Goal: Task Accomplishment & Management: Use online tool/utility

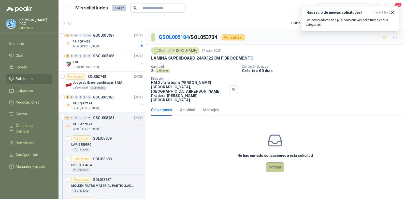
click at [273, 162] on button "Cotizar" at bounding box center [275, 167] width 18 height 10
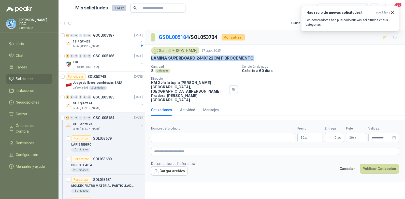
drag, startPoint x: 152, startPoint y: 58, endPoint x: 261, endPoint y: 61, distance: 109.6
click at [261, 61] on div "LAMINA SUPERBOARD 244X122CM FIBROCEMENTO" at bounding box center [275, 57] width 248 height 5
copy p "LAMINA SUPERBOARD 244X122CM FIBROCEMENTO"
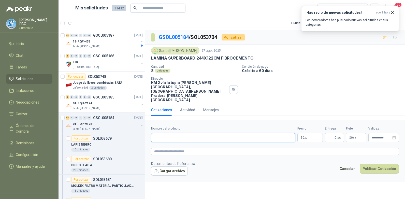
click at [176, 133] on input "Nombre del producto" at bounding box center [223, 137] width 144 height 9
paste input "**********"
type input "**********"
click at [312, 122] on body "[PERSON_NAME] Inicio Chat Tareas Solicitudes Licitaciones Negociaciones Cotizar…" at bounding box center [202, 99] width 405 height 199
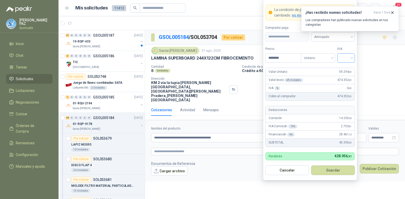
type input "********"
click at [347, 61] on input "search" at bounding box center [345, 58] width 11 height 8
click at [341, 70] on div "19%" at bounding box center [345, 69] width 9 height 6
click at [331, 40] on span "Anticipado" at bounding box center [333, 37] width 38 height 8
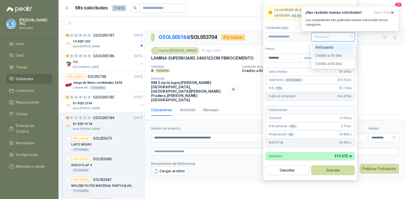
click at [330, 54] on div "Crédito a 30 días" at bounding box center [333, 56] width 36 height 6
click at [329, 167] on button "Guardar" at bounding box center [333, 170] width 44 height 10
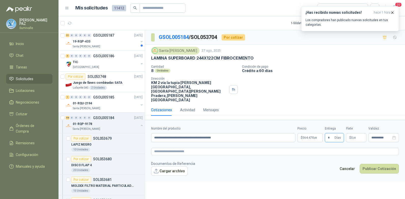
type input "*"
click at [354, 136] on span ",00" at bounding box center [354, 137] width 3 height 3
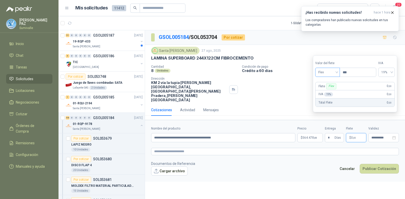
click at [328, 75] on span "Flex" at bounding box center [327, 72] width 19 height 8
click at [330, 92] on div "Incluido" at bounding box center [328, 91] width 18 height 6
click at [382, 164] on button "Publicar Cotización" at bounding box center [379, 169] width 39 height 10
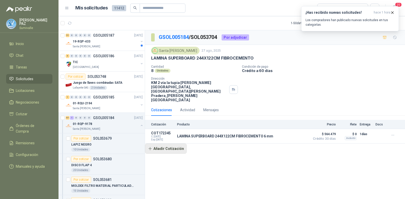
click at [167, 143] on button "Añadir Cotización" at bounding box center [166, 148] width 42 height 10
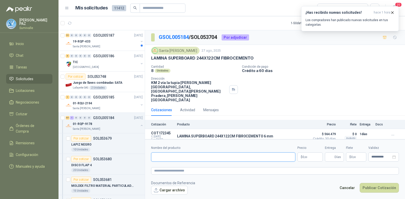
click at [165, 152] on input "Nombre del producto" at bounding box center [223, 156] width 144 height 9
paste input "**********"
type input "**********"
click at [304, 155] on span "0 ,00" at bounding box center [304, 156] width 5 height 3
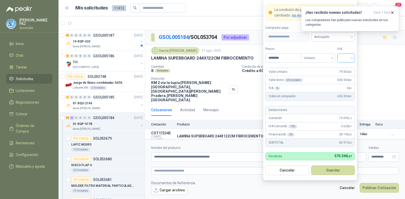
type input "********"
click at [341, 57] on input "search" at bounding box center [345, 58] width 11 height 8
click at [340, 68] on div "19%" at bounding box center [346, 68] width 16 height 8
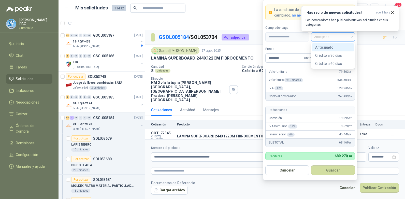
click at [328, 38] on span "Anticipado" at bounding box center [333, 37] width 38 height 8
click at [327, 53] on div "Crédito a 30 días" at bounding box center [333, 56] width 36 height 6
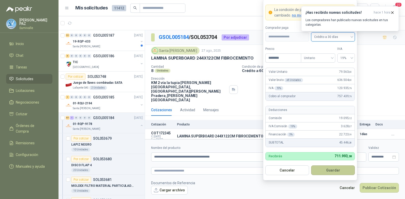
click at [340, 167] on button "Guardar" at bounding box center [333, 170] width 44 height 10
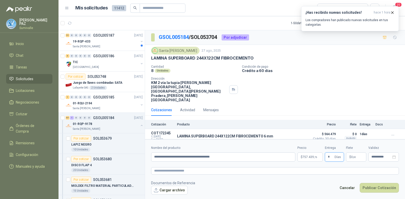
type input "*"
click at [351, 152] on p "$ 0 ,00" at bounding box center [356, 156] width 20 height 9
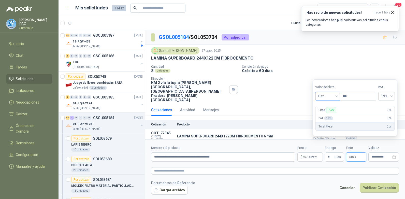
click at [323, 99] on span "Flex" at bounding box center [327, 96] width 19 height 8
click at [327, 116] on div "Incluido" at bounding box center [328, 115] width 18 height 6
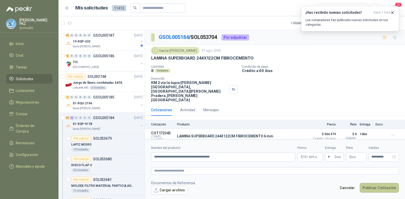
click at [379, 183] on button "Publicar Cotización" at bounding box center [379, 188] width 39 height 10
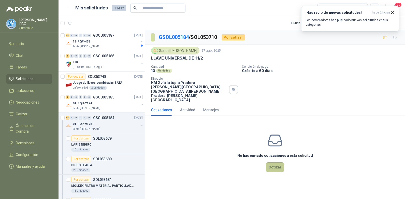
click at [277, 162] on button "Cotizar" at bounding box center [275, 167] width 18 height 10
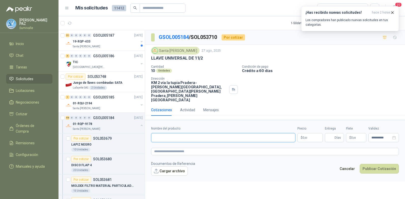
click at [167, 133] on input "Nombre del producto" at bounding box center [223, 137] width 144 height 9
paste input "**********"
type input "**********"
click at [310, 125] on body "[PERSON_NAME] Inicio Chat Tareas Solicitudes Licitaciones Negociaciones Cotizar…" at bounding box center [202, 99] width 405 height 199
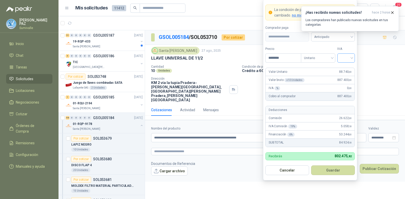
type input "********"
click at [347, 58] on input "search" at bounding box center [345, 58] width 11 height 8
click at [345, 66] on div "19%" at bounding box center [345, 69] width 9 height 6
click at [335, 42] on form "**********" at bounding box center [310, 89] width 94 height 181
click at [333, 38] on span "Anticipado" at bounding box center [333, 37] width 38 height 8
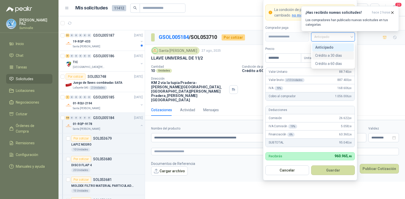
click at [331, 55] on div "Crédito a 30 días" at bounding box center [333, 56] width 36 height 6
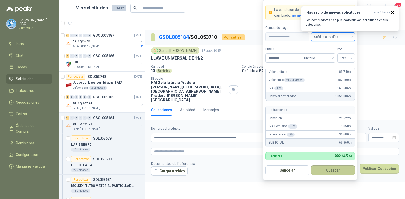
click at [334, 168] on button "Guardar" at bounding box center [333, 170] width 44 height 10
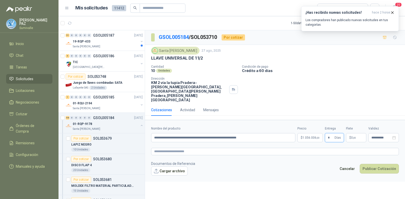
type input "*"
click at [352, 133] on p "$ 0 ,00" at bounding box center [356, 137] width 20 height 9
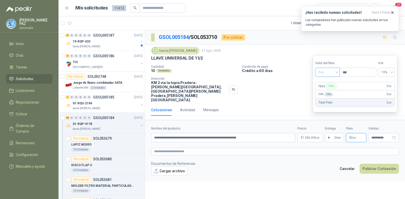
drag, startPoint x: 327, startPoint y: 72, endPoint x: 327, endPoint y: 84, distance: 12.2
click at [327, 72] on span "Flex" at bounding box center [327, 72] width 19 height 8
click at [326, 89] on div "Incluido" at bounding box center [328, 91] width 18 height 6
click at [381, 164] on button "Publicar Cotización" at bounding box center [379, 169] width 39 height 10
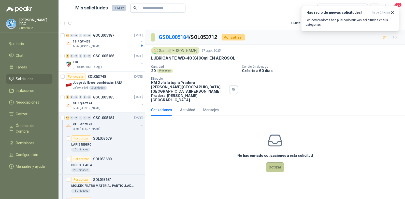
click at [271, 162] on button "Cotizar" at bounding box center [275, 167] width 18 height 10
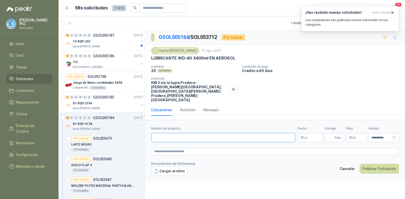
click at [217, 133] on input "Nombre del producto" at bounding box center [223, 137] width 144 height 9
paste input "**********"
type input "**********"
click at [313, 129] on body "[PERSON_NAME] Inicio Chat Tareas Solicitudes Licitaciones Negociaciones Cotizar…" at bounding box center [202, 99] width 405 height 199
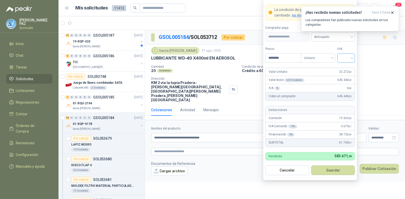
type input "********"
click at [347, 59] on input "search" at bounding box center [345, 58] width 11 height 8
click at [348, 66] on div "19%" at bounding box center [345, 69] width 9 height 6
click at [338, 38] on span "Anticipado" at bounding box center [333, 37] width 38 height 8
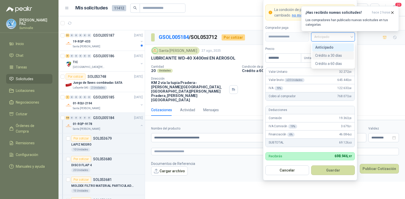
click at [331, 54] on div "Crédito a 30 días" at bounding box center [333, 56] width 36 height 6
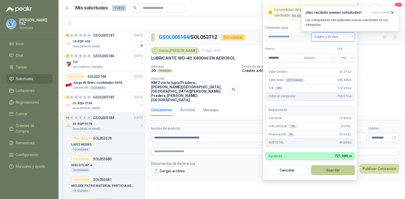
click at [335, 167] on button "Guardar" at bounding box center [333, 170] width 44 height 10
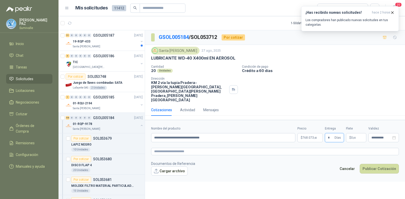
type input "*"
drag, startPoint x: 358, startPoint y: 130, endPoint x: 358, endPoint y: 126, distance: 4.4
click at [358, 128] on form "**********" at bounding box center [275, 151] width 260 height 62
click at [358, 133] on p "$ 0 ,00" at bounding box center [356, 137] width 20 height 9
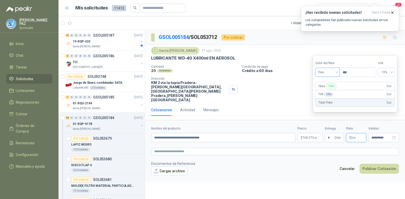
click at [326, 71] on span "Flex" at bounding box center [327, 72] width 19 height 8
click at [327, 92] on div "Incluido" at bounding box center [328, 91] width 18 height 6
click at [378, 164] on button "Publicar Cotización" at bounding box center [379, 169] width 39 height 10
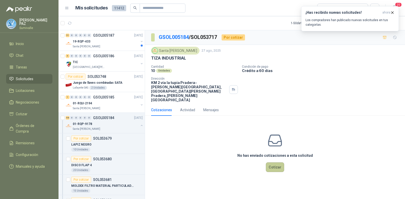
click at [277, 162] on button "Cotizar" at bounding box center [275, 167] width 18 height 10
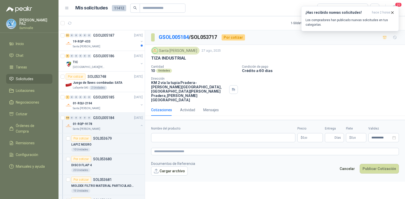
click at [170, 57] on p "TIZA INDUSTRIAL" at bounding box center [168, 57] width 35 height 5
drag, startPoint x: 170, startPoint y: 57, endPoint x: 157, endPoint y: 57, distance: 13.0
click at [157, 57] on p "TIZA INDUSTRIAL" at bounding box center [168, 57] width 35 height 5
drag, startPoint x: 151, startPoint y: 57, endPoint x: 186, endPoint y: 57, distance: 35.1
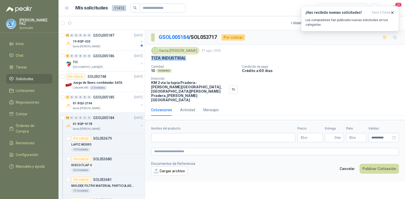
click at [186, 57] on div "Santa [PERSON_NAME] [DATE] TIZA INDUSTRIAL Cantidad 10 Unidades Condición de pa…" at bounding box center [275, 74] width 260 height 59
copy p "TIZA INDUSTRIAL"
click at [186, 133] on input "Nombre del producto" at bounding box center [223, 137] width 144 height 9
paste input "**********"
type input "**********"
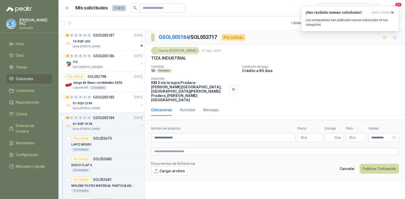
click at [306, 124] on body "[PERSON_NAME] Inicio Chat Tareas Solicitudes Licitaciones Negociaciones Cotizar…" at bounding box center [202, 99] width 405 height 199
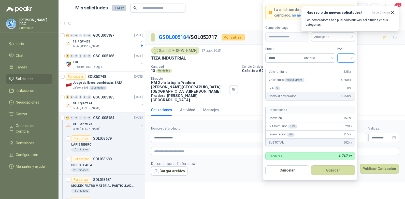
type input "*****"
click at [348, 56] on input "search" at bounding box center [345, 58] width 11 height 8
click at [345, 68] on div "19%" at bounding box center [345, 69] width 9 height 6
click at [333, 39] on span "Anticipado" at bounding box center [333, 37] width 38 height 8
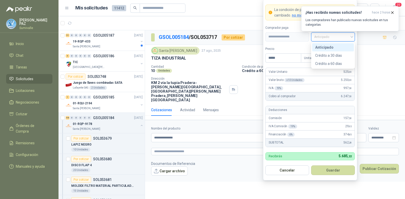
click at [330, 54] on div "Crédito a 30 días" at bounding box center [333, 56] width 36 height 6
click at [333, 170] on button "Guardar" at bounding box center [333, 170] width 44 height 10
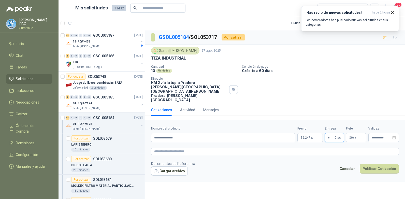
type input "*"
click at [357, 133] on p "$ 0 ,00" at bounding box center [356, 137] width 20 height 9
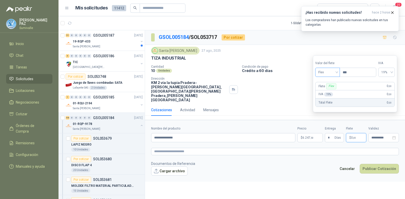
click at [324, 74] on span "Flex" at bounding box center [327, 72] width 19 height 8
click at [322, 91] on div "Incluido" at bounding box center [328, 91] width 18 height 6
click at [376, 164] on button "Publicar Cotización" at bounding box center [379, 169] width 39 height 10
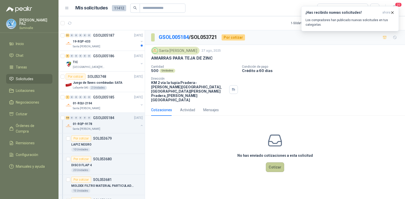
click at [271, 162] on button "Cotizar" at bounding box center [275, 167] width 18 height 10
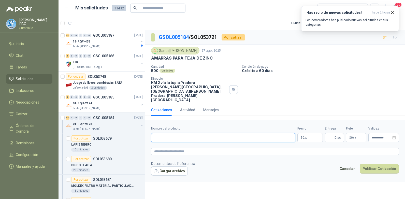
click at [161, 133] on input "Nombre del producto" at bounding box center [223, 137] width 144 height 9
paste input "**********"
type input "**********"
click at [304, 126] on body "JUAN CAMILO PAZ Sumivalle Inicio Chat Tareas Solicitudes Licitaciones Negociaci…" at bounding box center [202, 99] width 405 height 199
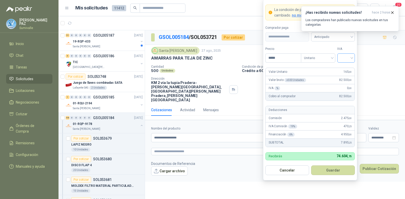
type input "*****"
click at [346, 57] on input "search" at bounding box center [345, 58] width 11 height 8
click at [347, 69] on div "19%" at bounding box center [345, 69] width 9 height 6
click at [333, 37] on span "Anticipado" at bounding box center [333, 37] width 38 height 8
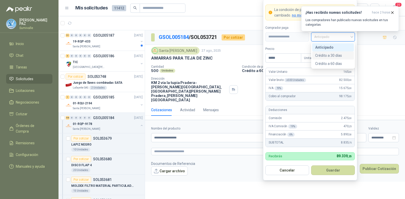
click at [328, 56] on div "Crédito a 30 días" at bounding box center [333, 56] width 36 height 6
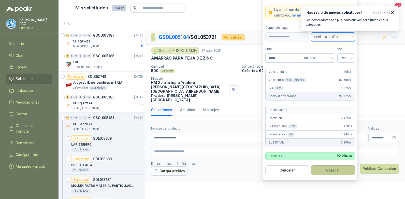
click at [338, 167] on button "Guardar" at bounding box center [333, 170] width 44 height 10
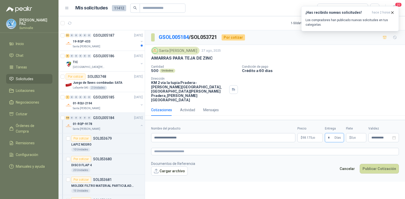
type input "*"
click at [351, 136] on span "$" at bounding box center [350, 137] width 2 height 3
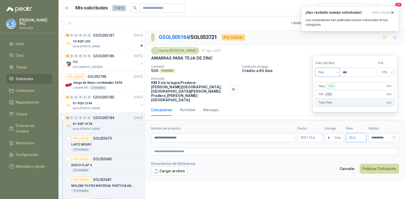
click at [336, 73] on span "Flex" at bounding box center [327, 72] width 19 height 8
click at [331, 90] on div "Incluido" at bounding box center [328, 91] width 18 height 6
click at [370, 164] on button "Publicar Cotización" at bounding box center [379, 169] width 39 height 10
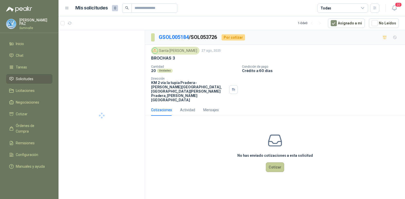
click at [271, 162] on button "Cotizar" at bounding box center [275, 167] width 18 height 10
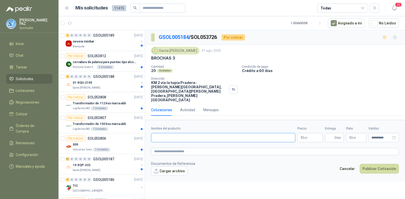
click at [162, 133] on input "Nombre del producto" at bounding box center [223, 137] width 144 height 9
paste input "**********"
type input "**********"
click at [309, 124] on body "JUAN CAMILO PAZ Sumivalle Inicio Chat Tareas Solicitudes Licitaciones Negociaci…" at bounding box center [202, 99] width 405 height 199
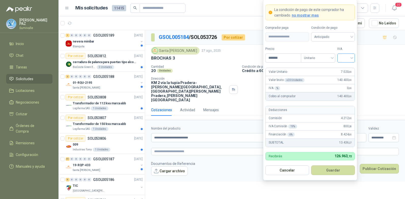
type input "*******"
click at [343, 57] on input "search" at bounding box center [345, 58] width 11 height 8
click at [345, 66] on div "19%" at bounding box center [345, 69] width 9 height 6
click at [329, 34] on span "Anticipado" at bounding box center [333, 37] width 38 height 8
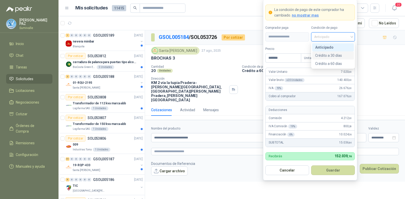
click at [328, 53] on div "Crédito a 30 días" at bounding box center [333, 56] width 36 height 6
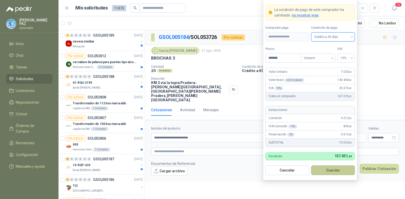
click at [330, 168] on button "Guardar" at bounding box center [333, 170] width 44 height 10
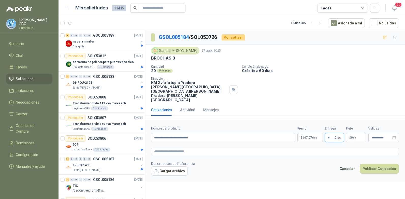
type input "*"
click at [356, 133] on p "$ 0 ,00" at bounding box center [356, 137] width 20 height 9
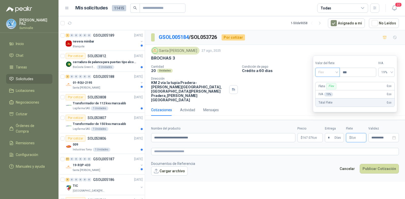
click at [330, 68] on div "Flex" at bounding box center [327, 72] width 25 height 9
click at [324, 88] on div "Incluido" at bounding box center [328, 91] width 24 height 8
click at [366, 164] on button "Publicar Cotización" at bounding box center [379, 169] width 39 height 10
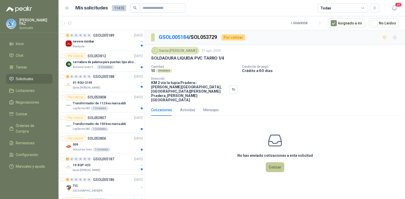
click at [274, 162] on button "Cotizar" at bounding box center [275, 167] width 18 height 10
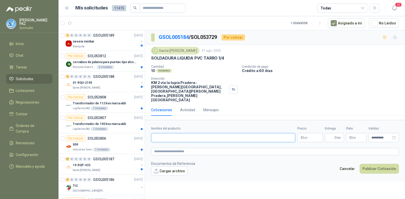
click at [177, 133] on input "Nombre del producto" at bounding box center [223, 137] width 144 height 9
paste input "**********"
type input "**********"
click at [305, 124] on body "JUAN CAMILO PAZ Sumivalle Inicio Chat Tareas Solicitudes Licitaciones Negociaci…" at bounding box center [202, 99] width 405 height 199
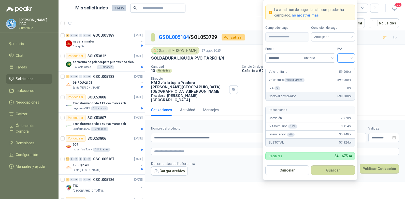
type input "********"
click at [342, 55] on input "search" at bounding box center [345, 58] width 11 height 8
click at [345, 68] on div "19%" at bounding box center [345, 69] width 9 height 6
click at [339, 37] on span "Anticipado" at bounding box center [333, 37] width 38 height 8
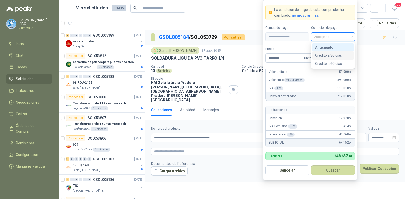
click at [333, 55] on div "Crédito a 30 días" at bounding box center [333, 56] width 36 height 6
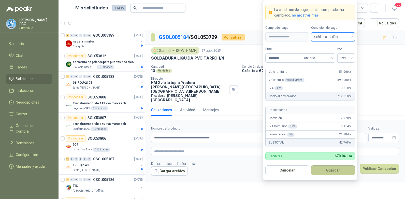
click at [339, 168] on button "Guardar" at bounding box center [333, 170] width 44 height 10
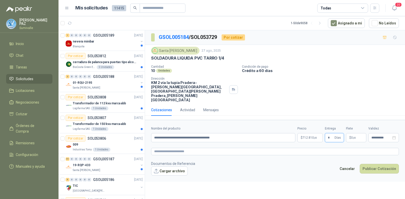
type input "*"
click at [361, 133] on p "$ 0 ,00" at bounding box center [356, 137] width 20 height 9
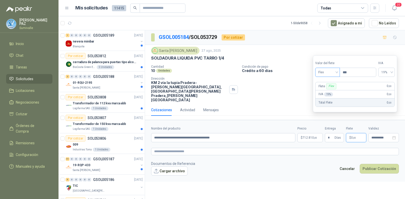
click at [331, 73] on span "Flex" at bounding box center [327, 72] width 19 height 8
click at [330, 90] on div "Incluido" at bounding box center [328, 91] width 18 height 6
click at [374, 164] on button "Publicar Cotización" at bounding box center [379, 169] width 39 height 10
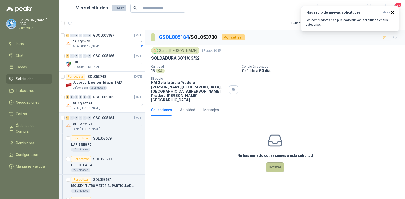
click at [274, 162] on button "Cotizar" at bounding box center [275, 167] width 18 height 10
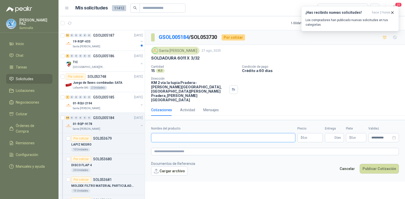
click at [184, 133] on input "Nombre del producto" at bounding box center [223, 137] width 144 height 9
paste input "**********"
type input "**********"
click at [308, 133] on p "$ 0 ,00" at bounding box center [309, 137] width 25 height 9
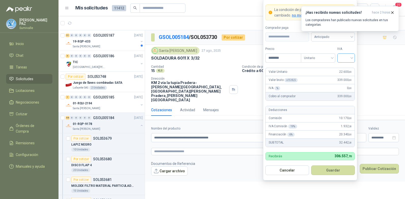
click at [344, 62] on span at bounding box center [345, 58] width 11 height 9
type input "********"
click at [341, 68] on div "19%" at bounding box center [345, 69] width 9 height 6
click at [329, 40] on span "Anticipado" at bounding box center [333, 37] width 38 height 8
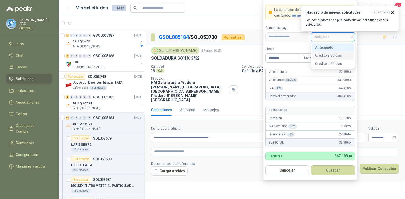
click at [328, 54] on div "Crédito a 30 días" at bounding box center [333, 56] width 36 height 6
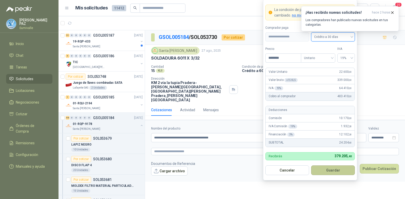
click at [334, 166] on button "Guardar" at bounding box center [333, 170] width 44 height 10
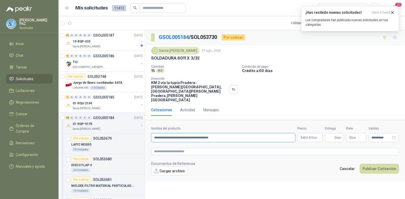
click at [228, 133] on input "**********" at bounding box center [223, 137] width 144 height 9
type input "**********"
click at [332, 133] on input "Entrega" at bounding box center [331, 137] width 6 height 9
type input "*"
click at [304, 126] on body "[PERSON_NAME] Inicio Chat Tareas Solicitudes Licitaciones Negociaciones Cotizar…" at bounding box center [202, 99] width 405 height 199
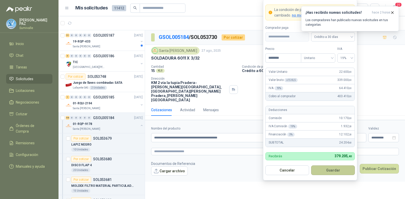
click at [343, 168] on button "Guardar" at bounding box center [333, 170] width 44 height 10
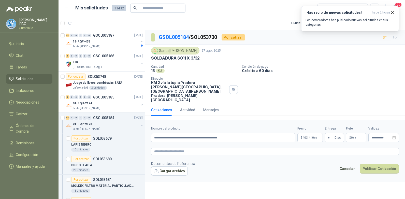
click at [360, 133] on p "$ 0 ,00" at bounding box center [356, 137] width 20 height 9
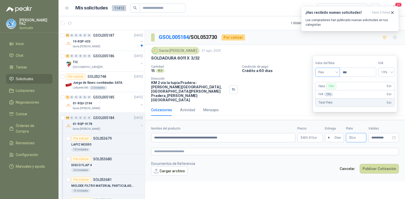
click at [332, 72] on span "Flex" at bounding box center [327, 72] width 19 height 8
click at [330, 90] on div "Incluido" at bounding box center [328, 91] width 18 height 6
click at [378, 164] on button "Publicar Cotización" at bounding box center [379, 169] width 39 height 10
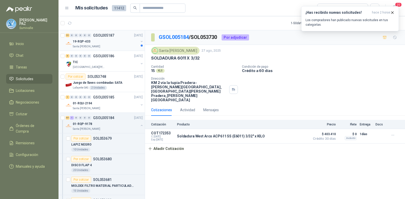
click at [115, 48] on div "Santa [PERSON_NAME]" at bounding box center [106, 46] width 66 height 4
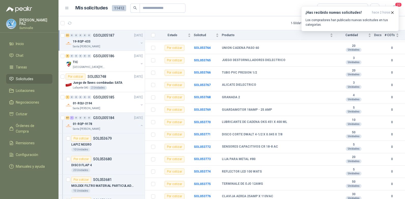
scroll to position [23, 0]
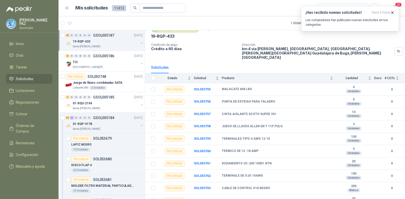
click at [110, 45] on div "Santa [PERSON_NAME]" at bounding box center [106, 46] width 66 height 4
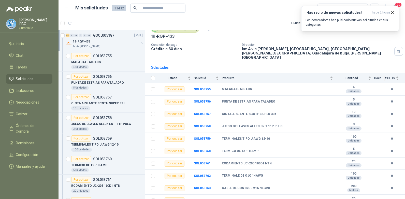
scroll to position [2, 0]
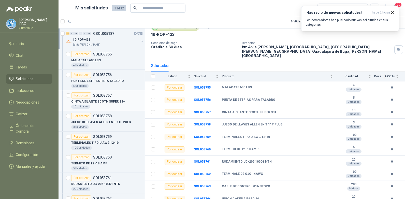
click at [114, 99] on p "CINTA AISLANTE SCOTH SUPER 33+" at bounding box center [97, 101] width 53 height 5
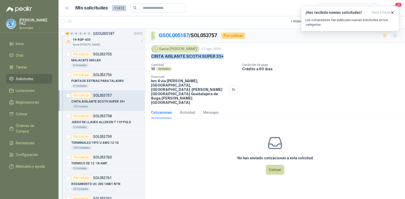
drag, startPoint x: 151, startPoint y: 56, endPoint x: 231, endPoint y: 55, distance: 80.4
click at [231, 55] on div "Santa Anita Napoles 27 ago, 2025 CINTA AISLANTE SCOTH SUPER 33+ Cantidad 10 Uni…" at bounding box center [275, 75] width 260 height 64
copy p "CINTA AISLANTE SCOTH SUPER 33+"
click at [276, 165] on button "Cotizar" at bounding box center [275, 170] width 18 height 10
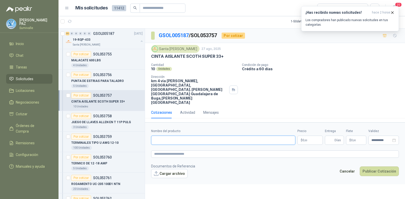
click at [211, 136] on input "Nombre del producto" at bounding box center [223, 140] width 144 height 9
paste input "**********"
type input "**********"
click at [307, 136] on p "$ 0 ,00" at bounding box center [309, 140] width 25 height 9
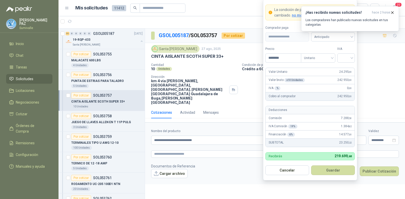
type input "********"
click at [345, 52] on div "IVA" at bounding box center [346, 55] width 18 height 16
click at [344, 58] on input "search" at bounding box center [345, 58] width 11 height 8
click at [346, 69] on div "19%" at bounding box center [345, 69] width 9 height 6
click at [327, 38] on span "Anticipado" at bounding box center [333, 37] width 38 height 8
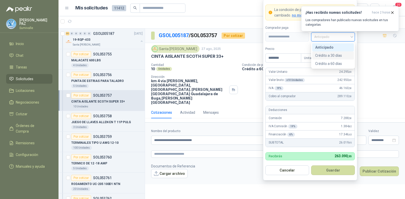
click at [327, 54] on div "Crédito a 30 días" at bounding box center [333, 56] width 36 height 6
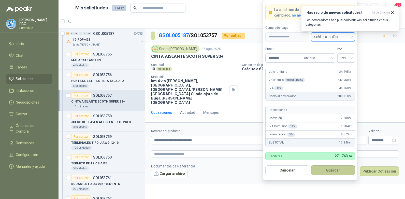
click at [338, 167] on button "Guardar" at bounding box center [333, 170] width 44 height 10
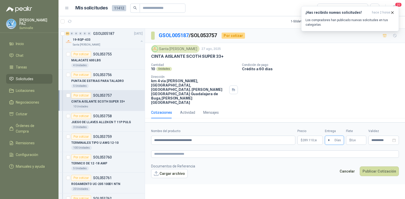
type input "*"
click at [355, 139] on span ",00" at bounding box center [354, 140] width 3 height 3
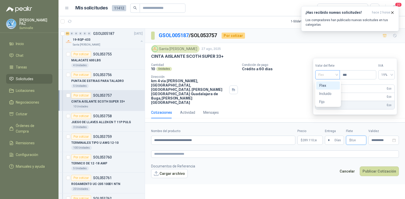
click at [329, 74] on span "Flex" at bounding box center [327, 75] width 19 height 8
click at [322, 94] on div "Incluido" at bounding box center [328, 94] width 18 height 6
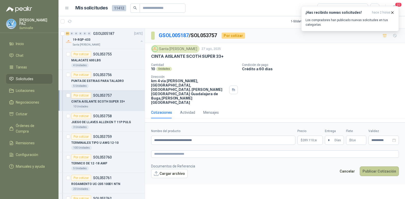
click at [388, 166] on button "Publicar Cotización" at bounding box center [379, 171] width 39 height 10
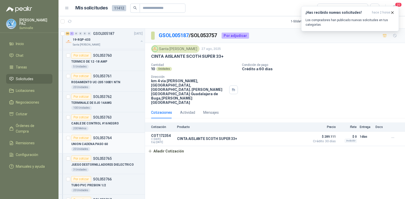
scroll to position [127, 0]
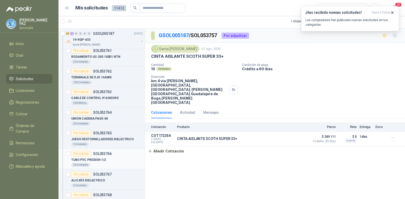
click at [105, 160] on div "TUBO PVC PRESION 1/2" at bounding box center [106, 160] width 71 height 6
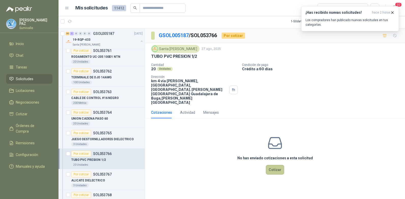
click at [275, 165] on button "Cotizar" at bounding box center [275, 170] width 18 height 10
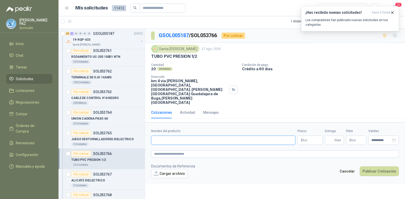
click at [171, 136] on input "Nombre del producto" at bounding box center [223, 140] width 144 height 9
paste input "**********"
type input "**********"
click at [301, 127] on body "JUAN CAMILO PAZ Sumivalle Inicio Chat Tareas Solicitudes Licitaciones Negociaci…" at bounding box center [202, 99] width 405 height 199
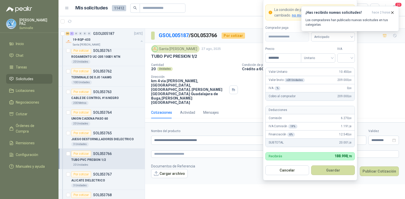
type input "********"
click at [355, 60] on form "**********" at bounding box center [310, 89] width 94 height 181
click at [351, 59] on input "search" at bounding box center [345, 58] width 11 height 8
click at [346, 66] on div "19%" at bounding box center [345, 69] width 9 height 6
click at [337, 41] on form "**********" at bounding box center [310, 89] width 94 height 181
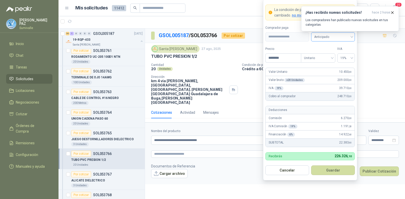
click at [336, 38] on span "Anticipado" at bounding box center [333, 37] width 38 height 8
click at [335, 54] on div "Crédito a 30 días" at bounding box center [333, 56] width 36 height 6
click at [339, 169] on button "Guardar" at bounding box center [333, 170] width 44 height 10
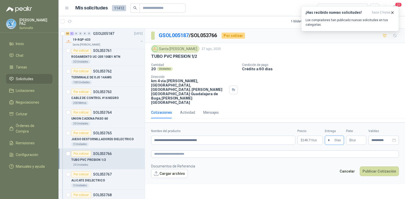
type input "*"
click at [358, 136] on p "$ 0 ,00" at bounding box center [356, 140] width 20 height 9
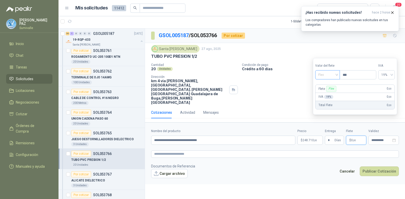
click at [330, 75] on span "Flex" at bounding box center [327, 75] width 19 height 8
click at [329, 94] on div "Incluido" at bounding box center [328, 94] width 18 height 6
click at [379, 166] on button "Publicar Cotización" at bounding box center [379, 171] width 39 height 10
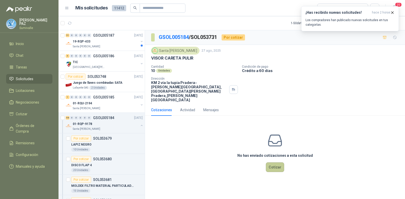
click at [274, 162] on button "Cotizar" at bounding box center [275, 167] width 18 height 10
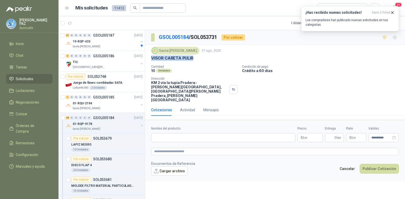
drag, startPoint x: 150, startPoint y: 58, endPoint x: 204, endPoint y: 59, distance: 54.7
click at [204, 59] on div "Santa [PERSON_NAME] [DATE] VISOR CARETA PULIR Cantidad 10 Unidades Condición de…" at bounding box center [275, 74] width 260 height 59
copy p "VISOR CARETA PULIR"
click at [184, 133] on input "Nombre del producto" at bounding box center [223, 137] width 144 height 9
paste input "**********"
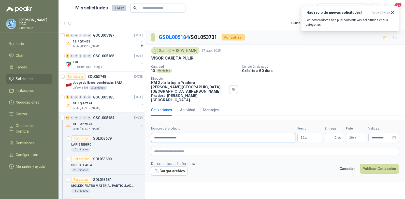
type input "**********"
click at [304, 133] on p "$ 0 ,00" at bounding box center [309, 137] width 25 height 9
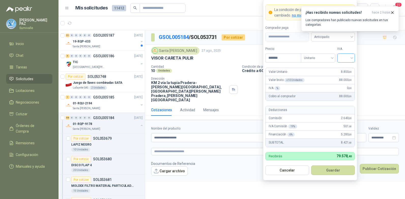
type input "*******"
click at [343, 56] on input "search" at bounding box center [345, 58] width 11 height 8
click at [343, 66] on div "19%" at bounding box center [345, 69] width 9 height 6
click at [334, 36] on span "Anticipado" at bounding box center [333, 37] width 38 height 8
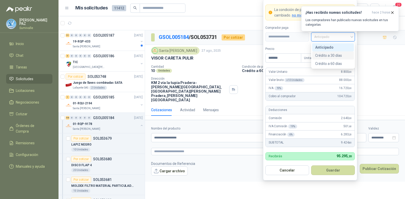
click at [333, 54] on div "Crédito a 30 días" at bounding box center [333, 56] width 36 height 6
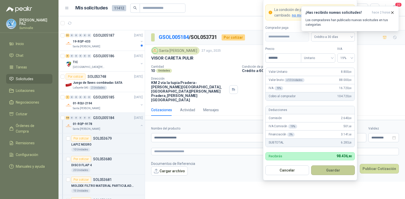
click at [340, 171] on button "Guardar" at bounding box center [333, 170] width 44 height 10
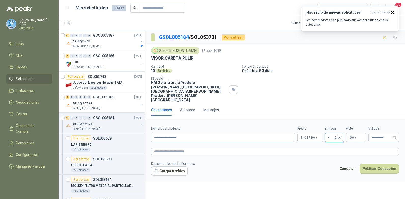
type input "*"
drag, startPoint x: 353, startPoint y: 129, endPoint x: 353, endPoint y: 125, distance: 4.1
click at [353, 133] on p "$ 0 ,00" at bounding box center [356, 137] width 20 height 9
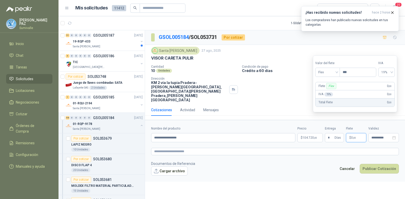
click at [353, 136] on span ",00" at bounding box center [354, 137] width 3 height 3
click at [329, 70] on span "Flex" at bounding box center [327, 72] width 19 height 8
click at [322, 95] on div "Incluido" at bounding box center [328, 91] width 24 height 8
click at [383, 164] on button "Publicar Cotización" at bounding box center [379, 169] width 39 height 10
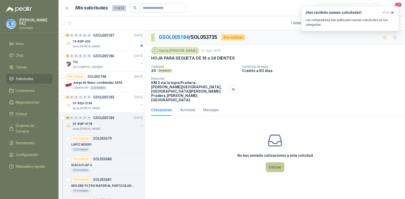
click at [274, 162] on button "Cotizar" at bounding box center [275, 167] width 18 height 10
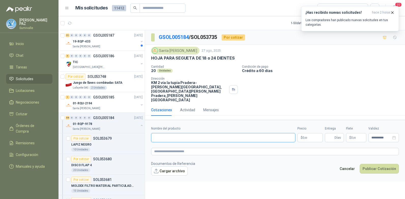
click at [158, 133] on input "Nombre del producto" at bounding box center [223, 137] width 144 height 9
paste input "**********"
type input "**********"
click at [309, 124] on body "[PERSON_NAME] Inicio Chat Tareas Solicitudes Licitaciones Negociaciones Cotizar…" at bounding box center [202, 99] width 405 height 199
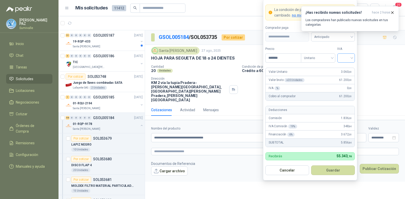
type input "*******"
click at [344, 61] on input "search" at bounding box center [345, 58] width 11 height 8
click at [344, 67] on div "19%" at bounding box center [345, 69] width 9 height 6
click at [337, 38] on span "Anticipado" at bounding box center [333, 37] width 38 height 8
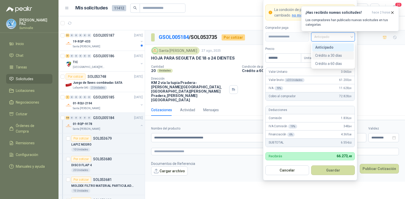
click at [330, 56] on div "Crédito a 30 días" at bounding box center [333, 56] width 36 height 6
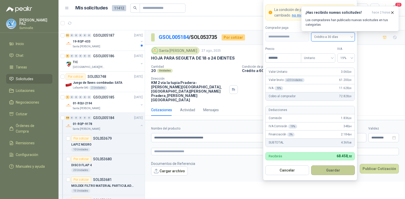
click at [337, 169] on button "Guardar" at bounding box center [333, 170] width 44 height 10
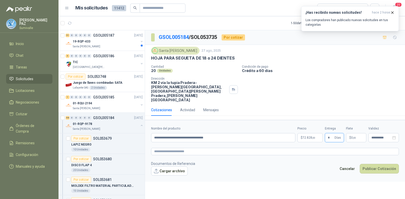
type input "*"
click at [361, 133] on p "$ 0 ,00" at bounding box center [356, 137] width 20 height 9
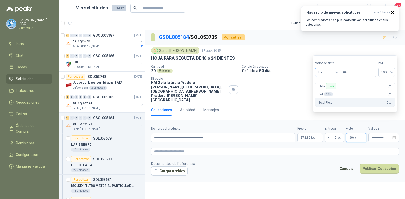
click at [333, 75] on span "Flex" at bounding box center [327, 72] width 19 height 8
click at [329, 91] on div "Incluido" at bounding box center [328, 91] width 18 height 6
click at [379, 164] on button "Publicar Cotización" at bounding box center [379, 169] width 39 height 10
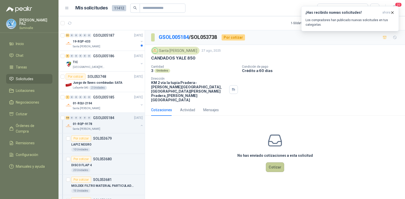
click at [276, 162] on button "Cotizar" at bounding box center [275, 167] width 18 height 10
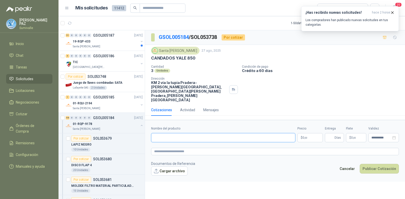
click at [163, 133] on input "Nombre del producto" at bounding box center [223, 137] width 144 height 9
paste input "**********"
type input "**********"
click at [309, 122] on body "[PERSON_NAME] Inicio Chat Tareas Solicitudes Licitaciones Negociaciones Cotizar…" at bounding box center [202, 99] width 405 height 199
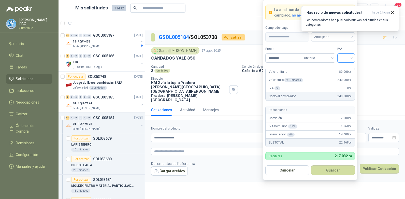
type input "********"
click at [344, 58] on input "search" at bounding box center [345, 58] width 11 height 8
click at [344, 71] on div "19%" at bounding box center [345, 69] width 9 height 6
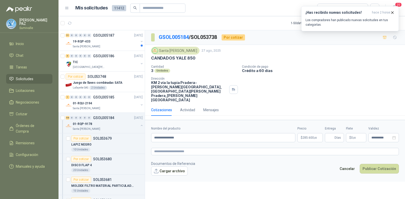
click at [330, 31] on div "¡Has recibido nuevas solicitudes! hace 2 horas Los compradores han publicado nu…" at bounding box center [350, 18] width 98 height 25
click at [309, 136] on span "285.600 ,00" at bounding box center [309, 137] width 14 height 3
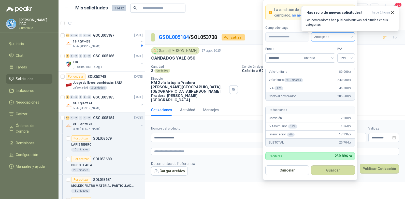
click at [337, 37] on span "Anticipado" at bounding box center [333, 37] width 38 height 8
click at [336, 54] on div "Crédito a 30 días" at bounding box center [333, 56] width 36 height 6
click at [334, 170] on button "Guardar" at bounding box center [333, 170] width 44 height 10
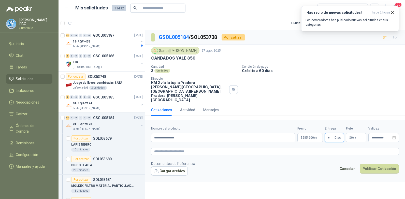
type input "*"
click at [360, 133] on p "$ 0 ,00" at bounding box center [356, 137] width 20 height 9
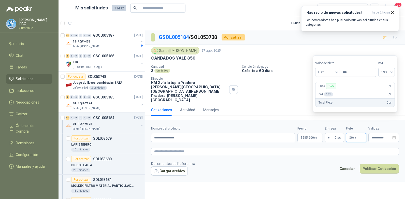
click at [338, 79] on section "Valor del flete Flex Precio *** IVA 19% Flete Flex 0 ,00 IVA 19 % 0 ,00 Total F…" at bounding box center [355, 83] width 84 height 57
click at [335, 75] on span "Flex" at bounding box center [327, 72] width 19 height 8
click at [334, 91] on div "Incluido" at bounding box center [328, 91] width 18 height 6
click at [384, 164] on button "Publicar Cotización" at bounding box center [379, 169] width 39 height 10
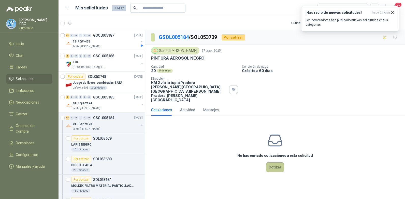
click at [276, 162] on button "Cotizar" at bounding box center [275, 167] width 18 height 10
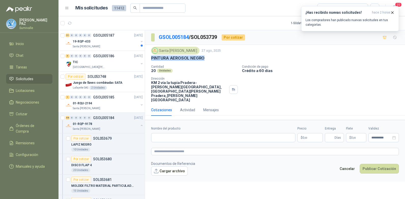
drag, startPoint x: 151, startPoint y: 58, endPoint x: 213, endPoint y: 57, distance: 61.3
click at [213, 57] on div "PINTURA AEROSOL NEGRO" at bounding box center [275, 57] width 248 height 5
copy p "PINTURA AEROSOL NEGRO"
click at [211, 133] on input "Nombre del producto" at bounding box center [223, 137] width 144 height 9
paste input "**********"
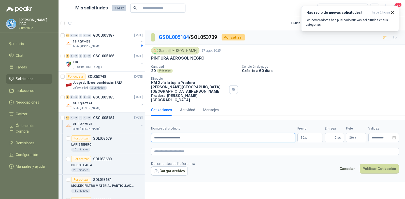
type input "**********"
click at [306, 125] on body "[PERSON_NAME] Inicio Chat Tareas Solicitudes Licitaciones Negociaciones Cotizar…" at bounding box center [202, 99] width 405 height 199
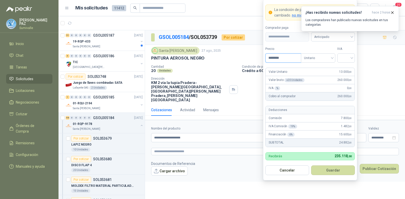
drag, startPoint x: 287, startPoint y: 58, endPoint x: 254, endPoint y: 58, distance: 33.1
click at [254, 58] on body "[PERSON_NAME] Inicio Chat Tareas Solicitudes Licitaciones Negociaciones Cotizar…" at bounding box center [202, 99] width 405 height 199
click at [327, 38] on span "Anticipado" at bounding box center [333, 37] width 38 height 8
type input "*******"
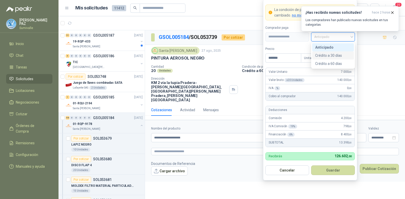
click at [331, 53] on div "Crédito a 30 días" at bounding box center [333, 56] width 36 height 6
click at [348, 57] on input "search" at bounding box center [345, 58] width 11 height 8
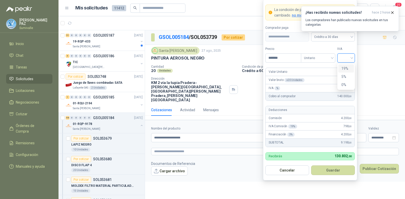
click at [346, 69] on div "19%" at bounding box center [345, 69] width 9 height 6
click at [331, 168] on button "Guardar" at bounding box center [333, 170] width 44 height 10
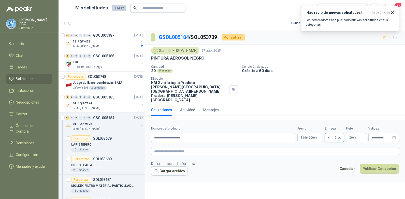
type input "*"
click at [360, 133] on p "$ 0 ,00" at bounding box center [356, 137] width 20 height 9
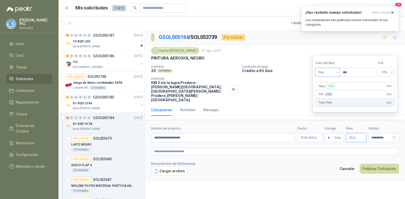
click at [328, 72] on span "Flex" at bounding box center [327, 72] width 19 height 8
click at [323, 90] on div "Incluido" at bounding box center [328, 91] width 18 height 6
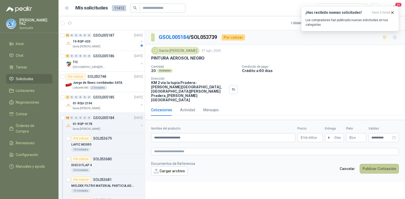
click at [377, 164] on button "Publicar Cotización" at bounding box center [379, 169] width 39 height 10
